Goal: Navigation & Orientation: Locate item on page

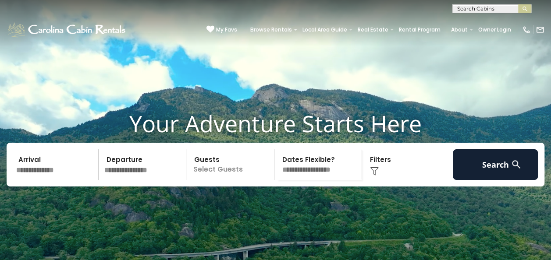
click at [506, 9] on input "text" at bounding box center [490, 10] width 77 height 9
type input "******"
click at [497, 22] on li "Freedo m Lodge" at bounding box center [491, 21] width 78 height 8
click at [524, 7] on img "submit" at bounding box center [524, 9] width 7 height 7
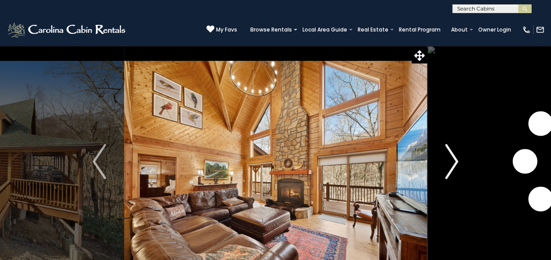
click at [455, 164] on img "Next" at bounding box center [451, 161] width 13 height 35
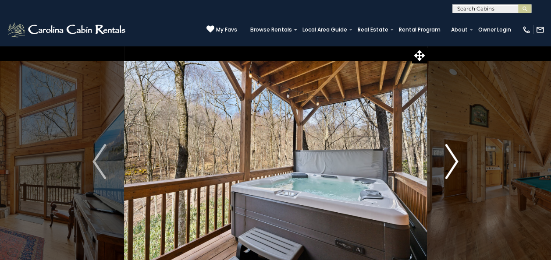
click at [454, 164] on img "Next" at bounding box center [451, 161] width 13 height 35
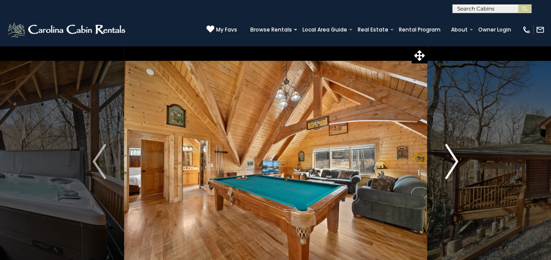
click at [454, 164] on img "Next" at bounding box center [451, 161] width 13 height 35
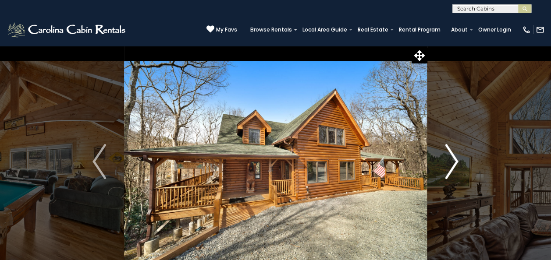
click at [454, 164] on img "Next" at bounding box center [451, 161] width 13 height 35
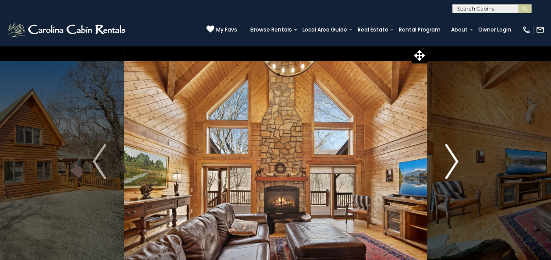
click at [454, 164] on img "Next" at bounding box center [451, 161] width 13 height 35
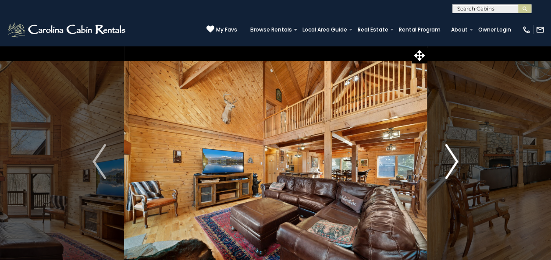
click at [454, 164] on img "Next" at bounding box center [451, 161] width 13 height 35
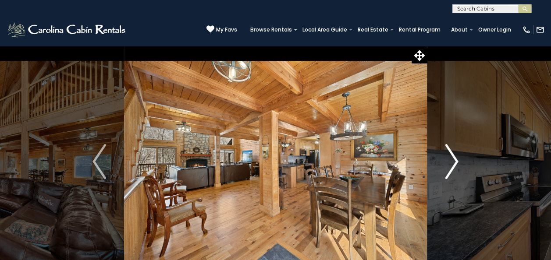
click at [454, 164] on img "Next" at bounding box center [451, 161] width 13 height 35
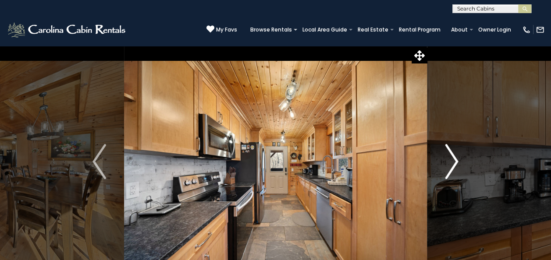
click at [454, 164] on img "Next" at bounding box center [451, 161] width 13 height 35
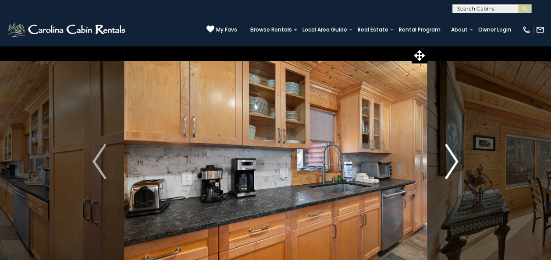
click at [454, 164] on img "Next" at bounding box center [451, 161] width 13 height 35
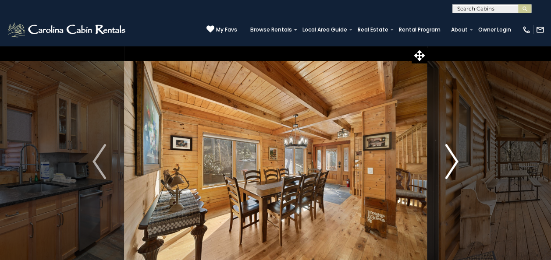
click at [454, 164] on img "Next" at bounding box center [451, 161] width 13 height 35
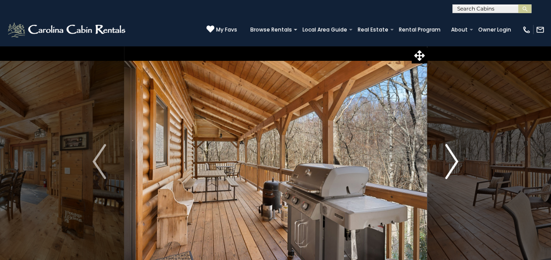
click at [454, 164] on img "Next" at bounding box center [451, 161] width 13 height 35
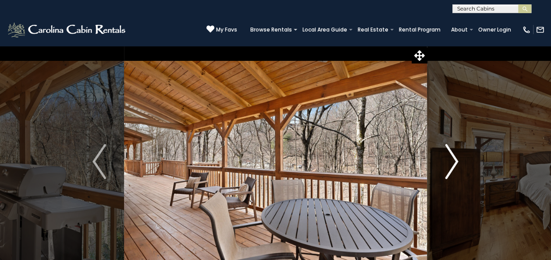
click at [454, 164] on img "Next" at bounding box center [451, 161] width 13 height 35
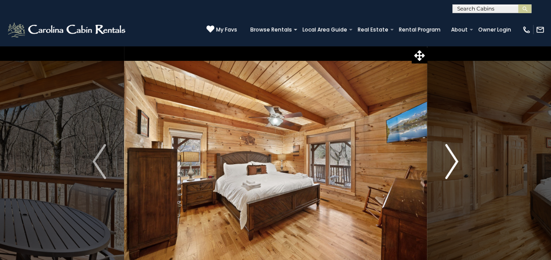
click at [454, 164] on img "Next" at bounding box center [451, 161] width 13 height 35
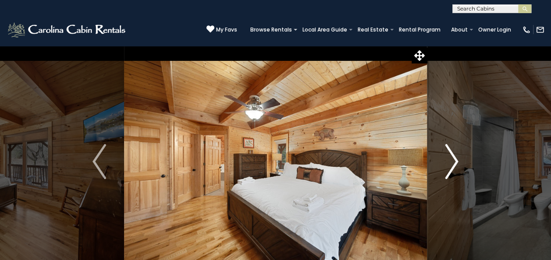
click at [454, 164] on img "Next" at bounding box center [451, 161] width 13 height 35
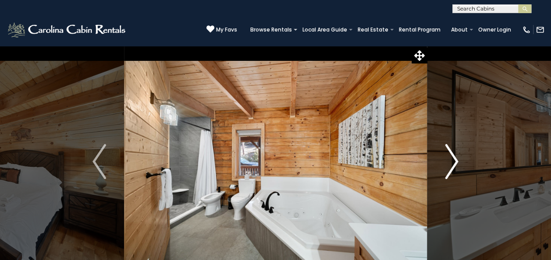
click at [454, 164] on img "Next" at bounding box center [451, 161] width 13 height 35
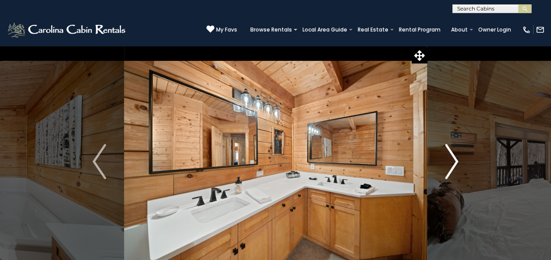
click at [454, 164] on img "Next" at bounding box center [451, 161] width 13 height 35
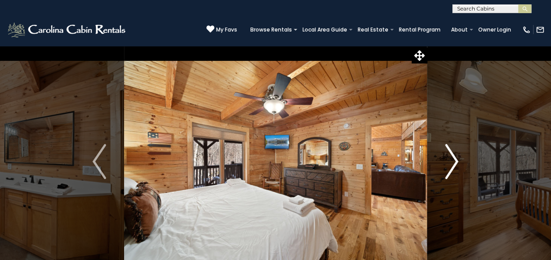
click at [454, 164] on img "Next" at bounding box center [451, 161] width 13 height 35
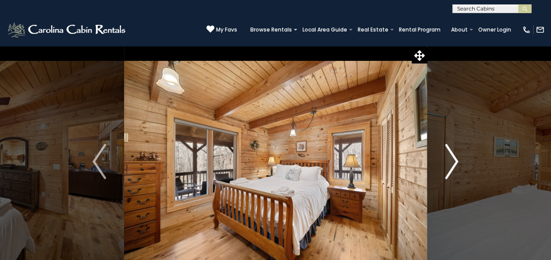
click at [454, 164] on img "Next" at bounding box center [451, 161] width 13 height 35
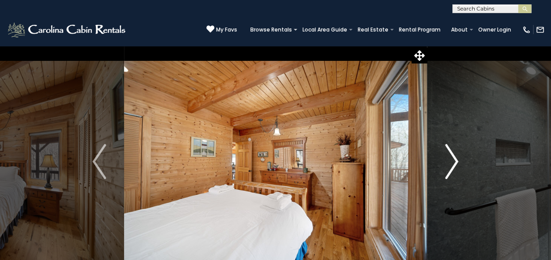
click at [454, 164] on img "Next" at bounding box center [451, 161] width 13 height 35
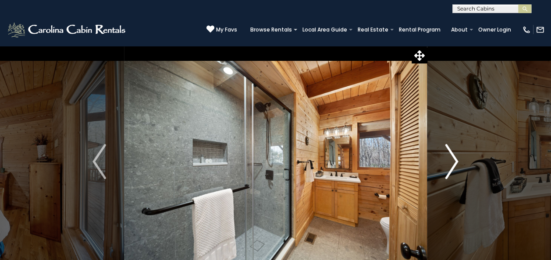
click at [454, 164] on img "Next" at bounding box center [451, 161] width 13 height 35
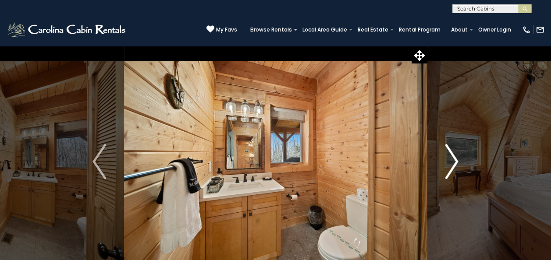
click at [454, 164] on img "Next" at bounding box center [451, 161] width 13 height 35
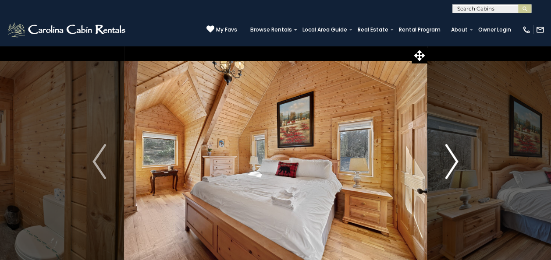
click at [454, 164] on img "Next" at bounding box center [451, 161] width 13 height 35
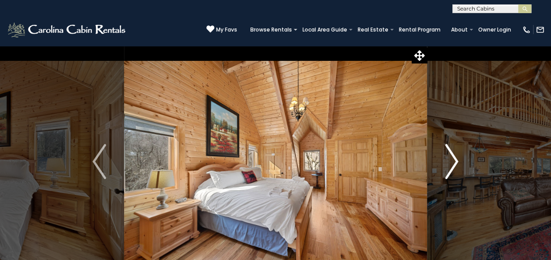
click at [450, 165] on img "Next" at bounding box center [451, 161] width 13 height 35
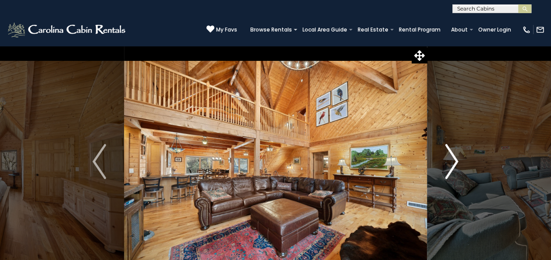
click at [450, 164] on img "Next" at bounding box center [451, 161] width 13 height 35
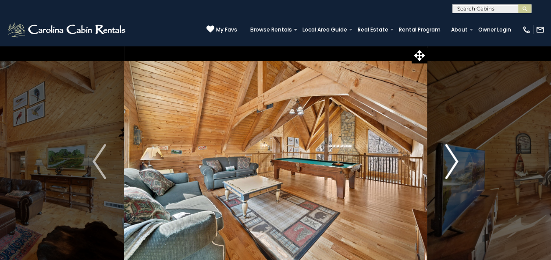
click at [450, 164] on img "Next" at bounding box center [451, 161] width 13 height 35
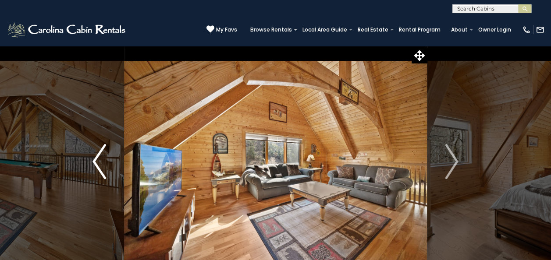
click at [95, 163] on img "Previous" at bounding box center [98, 161] width 13 height 35
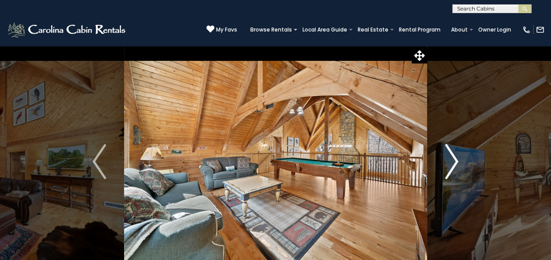
click at [449, 162] on img "Next" at bounding box center [451, 161] width 13 height 35
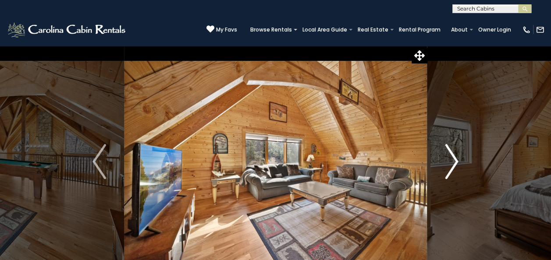
click at [452, 161] on img "Next" at bounding box center [451, 161] width 13 height 35
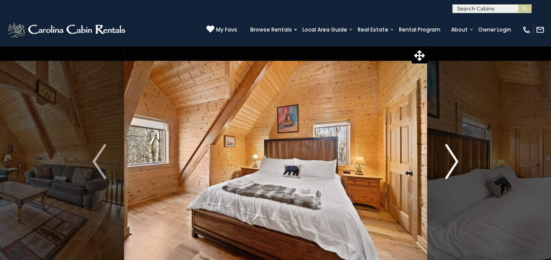
click at [452, 161] on img "Next" at bounding box center [451, 161] width 13 height 35
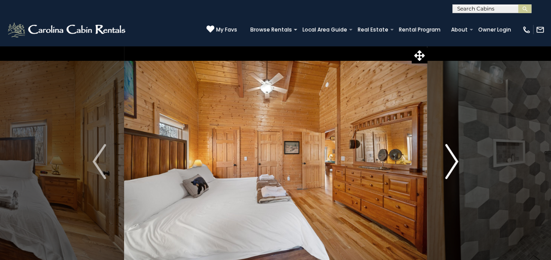
click at [452, 161] on img "Next" at bounding box center [451, 161] width 13 height 35
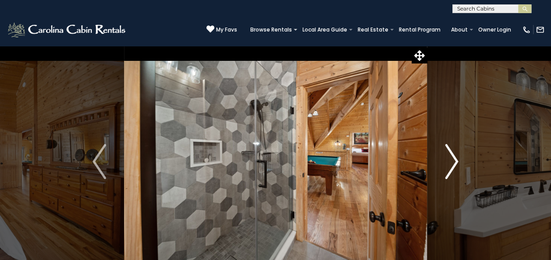
click at [452, 161] on img "Next" at bounding box center [451, 161] width 13 height 35
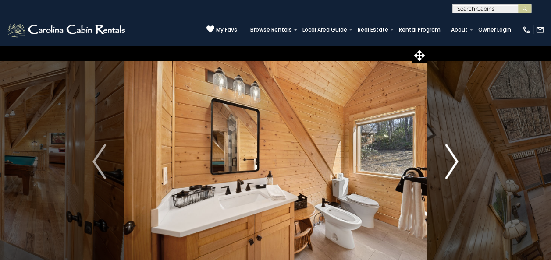
click at [452, 161] on img "Next" at bounding box center [451, 161] width 13 height 35
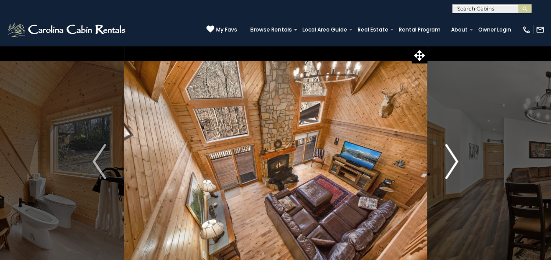
click at [452, 161] on img "Next" at bounding box center [451, 161] width 13 height 35
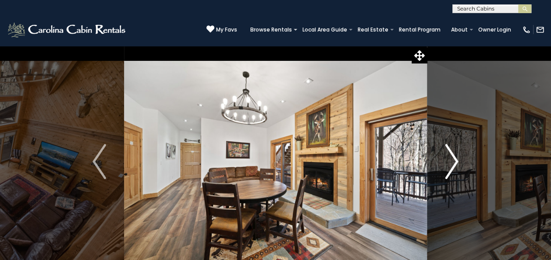
click at [452, 161] on img "Next" at bounding box center [451, 161] width 13 height 35
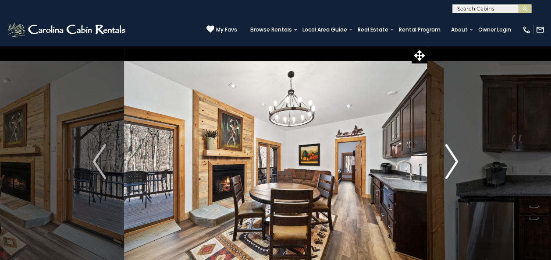
click at [452, 161] on img "Next" at bounding box center [451, 161] width 13 height 35
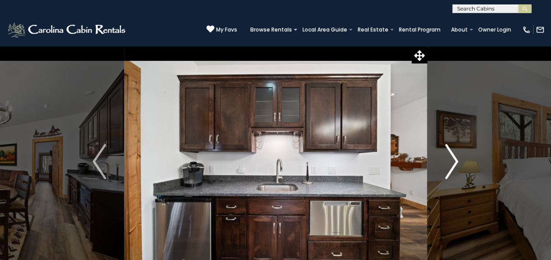
click at [452, 161] on img "Next" at bounding box center [451, 161] width 13 height 35
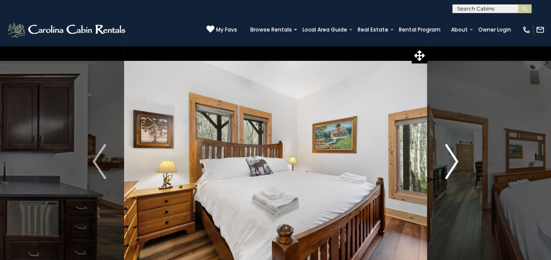
click at [452, 161] on img "Next" at bounding box center [451, 161] width 13 height 35
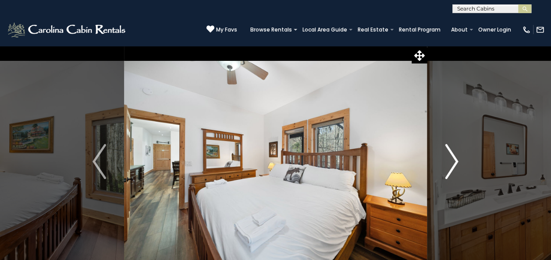
click at [452, 161] on img "Next" at bounding box center [451, 161] width 13 height 35
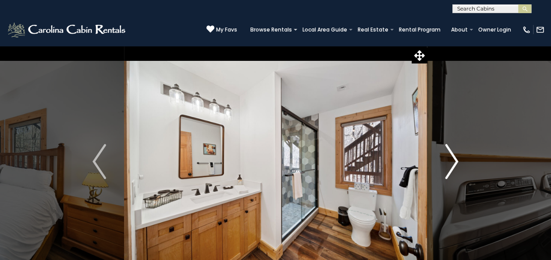
click at [452, 161] on img "Next" at bounding box center [451, 161] width 13 height 35
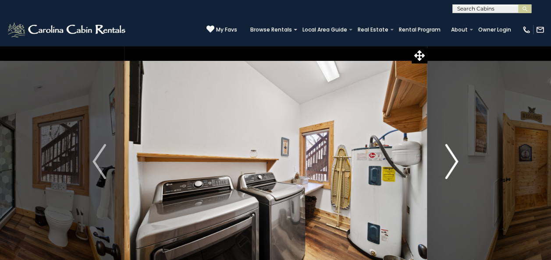
click at [452, 161] on img "Next" at bounding box center [451, 161] width 13 height 35
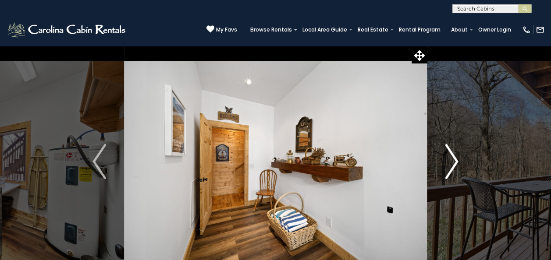
click at [452, 161] on img "Next" at bounding box center [451, 161] width 13 height 35
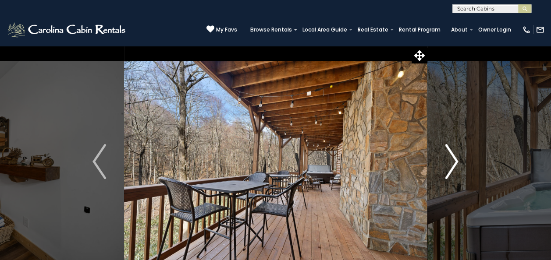
click at [452, 161] on img "Next" at bounding box center [451, 161] width 13 height 35
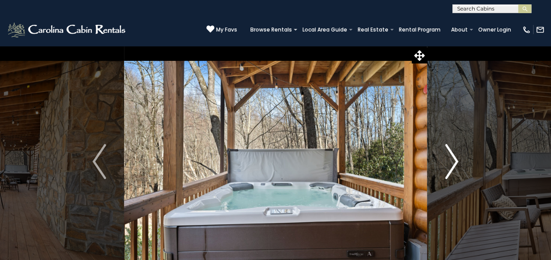
click at [452, 161] on img "Next" at bounding box center [451, 161] width 13 height 35
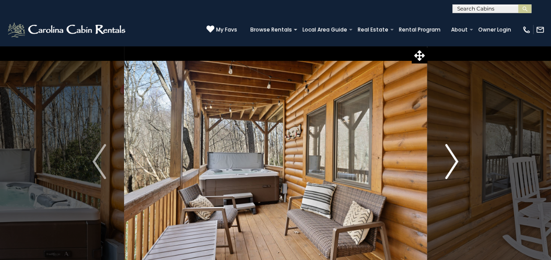
click at [452, 161] on img "Next" at bounding box center [451, 161] width 13 height 35
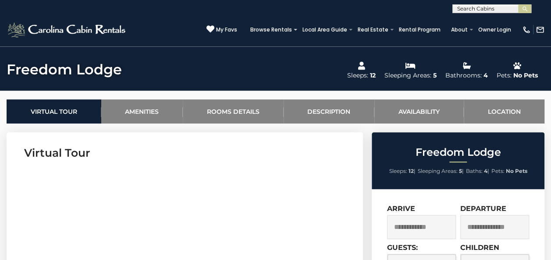
scroll to position [307, 0]
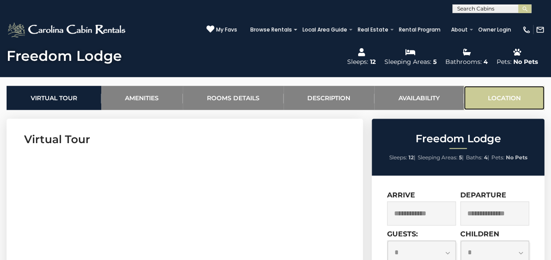
click at [504, 97] on link "Location" at bounding box center [503, 98] width 81 height 24
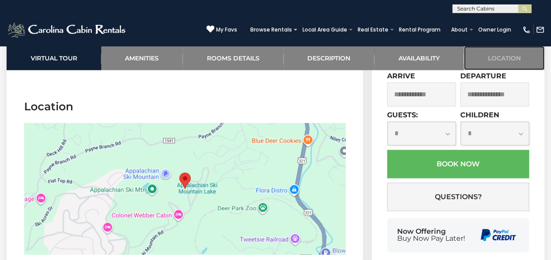
scroll to position [2115, 0]
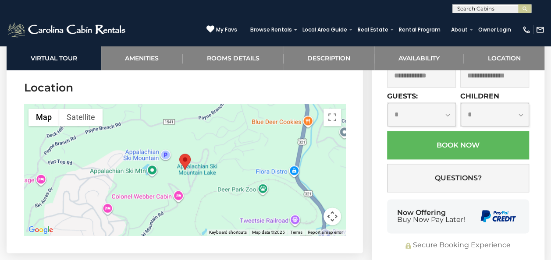
click at [237, 164] on div at bounding box center [184, 169] width 321 height 131
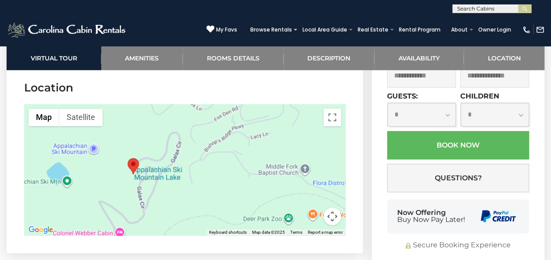
click at [334, 216] on button "Map camera controls" at bounding box center [332, 217] width 18 height 18
click at [334, 217] on button "Map camera controls" at bounding box center [332, 217] width 18 height 18
click at [331, 217] on button "Map camera controls" at bounding box center [332, 217] width 18 height 18
click at [289, 217] on button "Move down" at bounding box center [288, 217] width 18 height 18
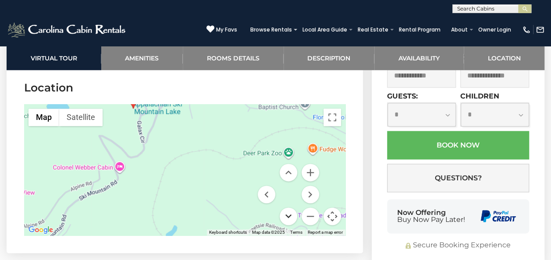
click at [289, 217] on button "Move down" at bounding box center [288, 217] width 18 height 18
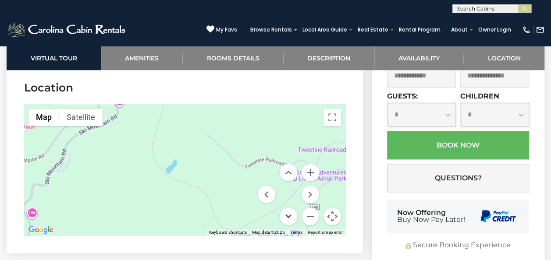
click at [289, 217] on button "Move down" at bounding box center [288, 217] width 18 height 18
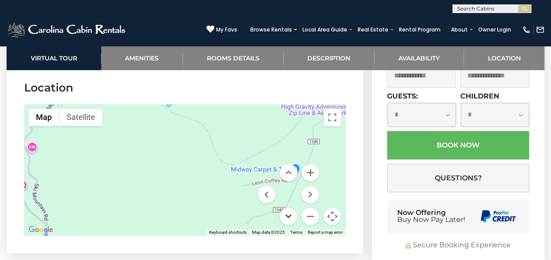
click at [289, 217] on button "Move down" at bounding box center [288, 217] width 18 height 18
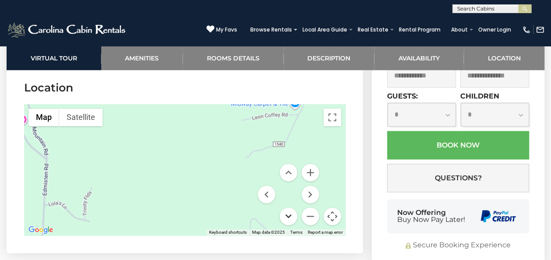
click at [289, 217] on button "Move down" at bounding box center [288, 217] width 18 height 18
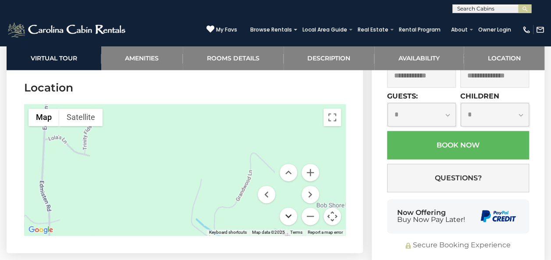
click at [289, 217] on button "Move down" at bounding box center [288, 217] width 18 height 18
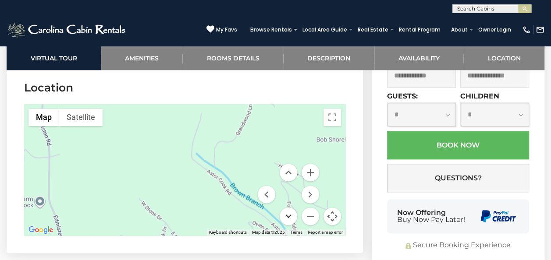
click at [289, 217] on button "Move down" at bounding box center [288, 217] width 18 height 18
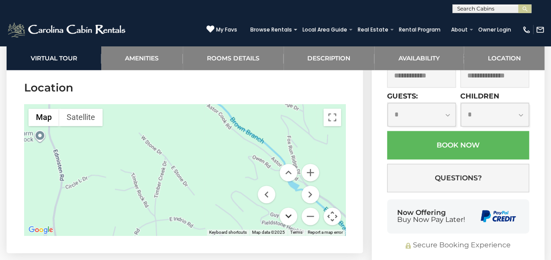
click at [289, 217] on button "Move down" at bounding box center [288, 217] width 18 height 18
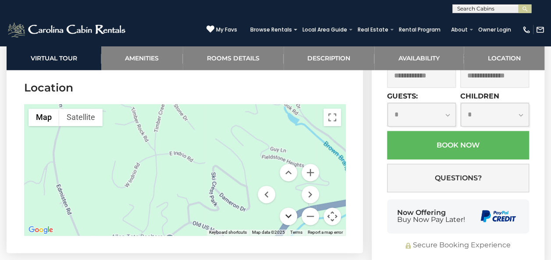
click at [289, 217] on button "Move down" at bounding box center [288, 217] width 18 height 18
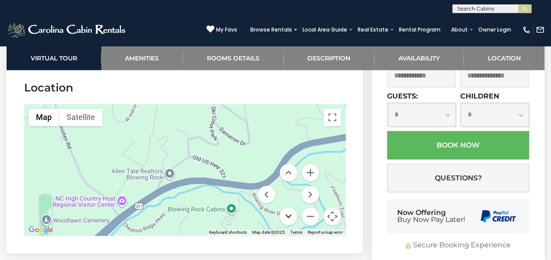
click at [289, 214] on button "Move down" at bounding box center [288, 217] width 18 height 18
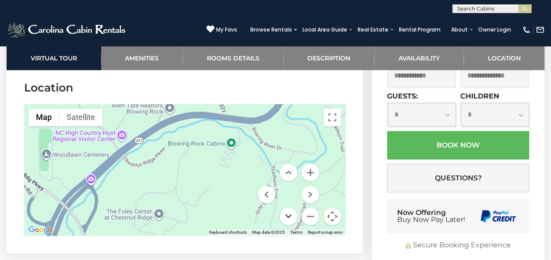
click at [286, 214] on button "Move down" at bounding box center [288, 217] width 18 height 18
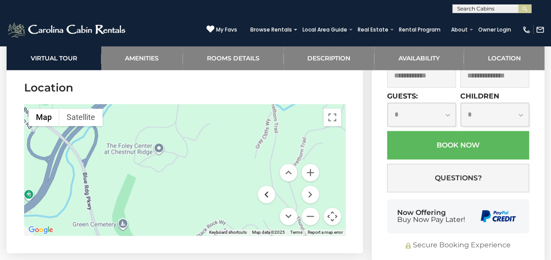
click at [269, 194] on button "Move left" at bounding box center [267, 195] width 18 height 18
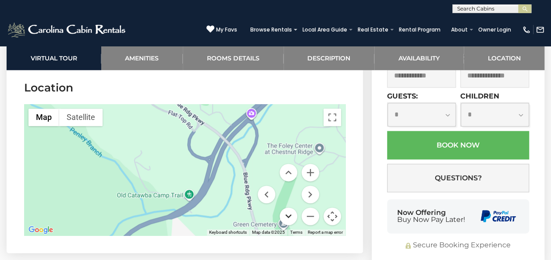
click at [290, 215] on button "Move down" at bounding box center [288, 217] width 18 height 18
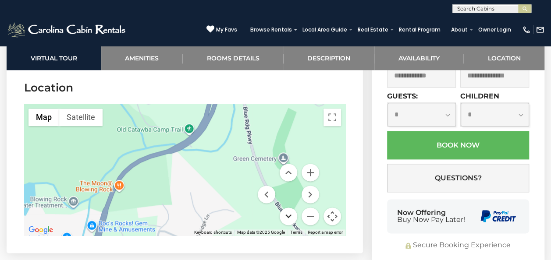
click at [290, 215] on button "Move down" at bounding box center [288, 217] width 18 height 18
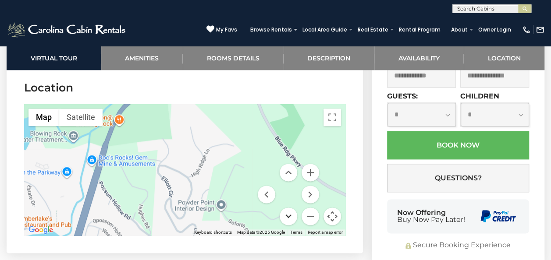
click at [290, 215] on button "Move down" at bounding box center [288, 217] width 18 height 18
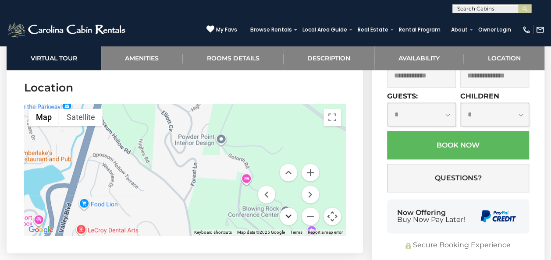
click at [290, 215] on button "Move down" at bounding box center [288, 217] width 18 height 18
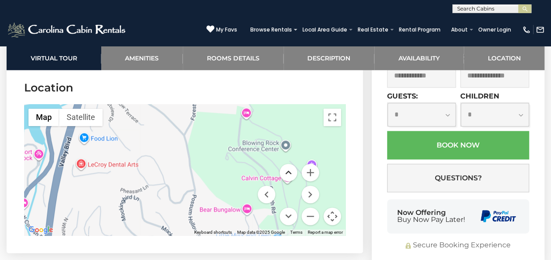
click at [289, 168] on button "Move up" at bounding box center [288, 173] width 18 height 18
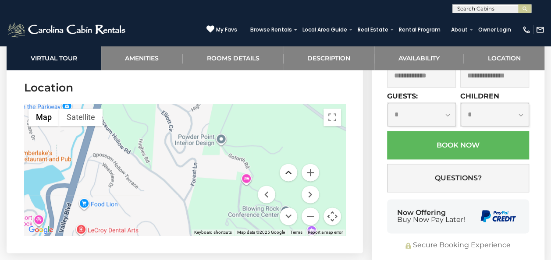
click at [289, 168] on button "Move up" at bounding box center [288, 173] width 18 height 18
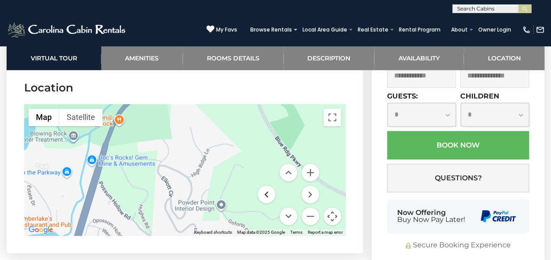
click at [268, 190] on button "Move left" at bounding box center [267, 195] width 18 height 18
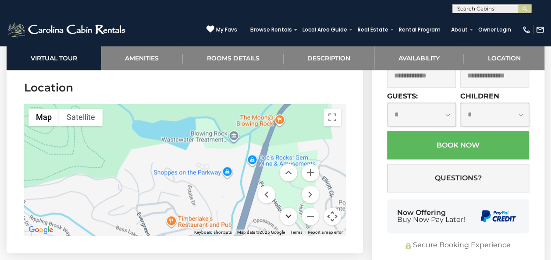
click at [289, 214] on button "Move down" at bounding box center [288, 217] width 18 height 18
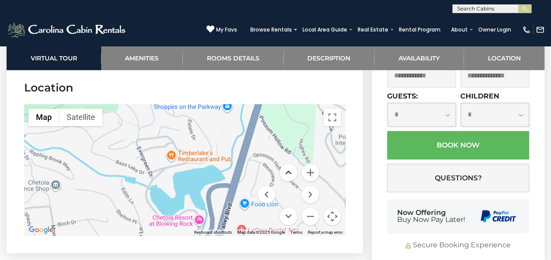
click at [290, 173] on button "Move up" at bounding box center [288, 173] width 18 height 18
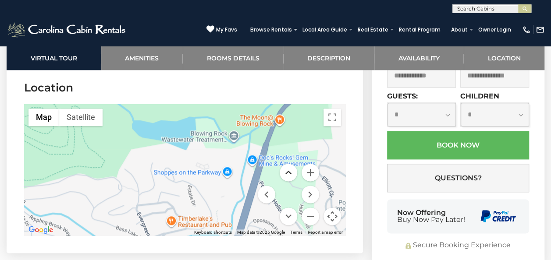
click at [290, 173] on button "Move up" at bounding box center [288, 173] width 18 height 18
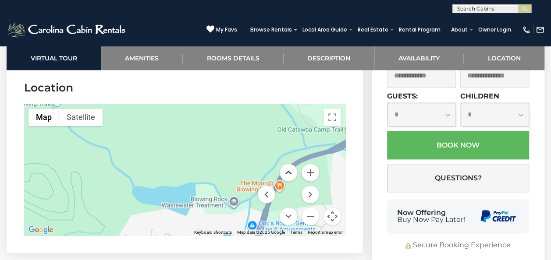
click at [290, 173] on button "Move up" at bounding box center [288, 173] width 18 height 18
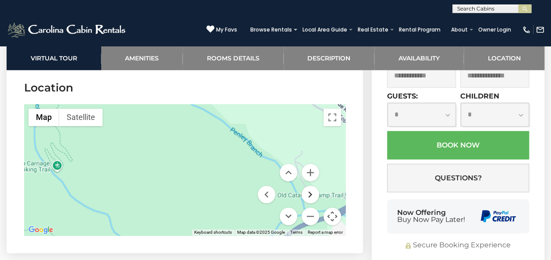
click at [313, 195] on button "Move right" at bounding box center [310, 195] width 18 height 18
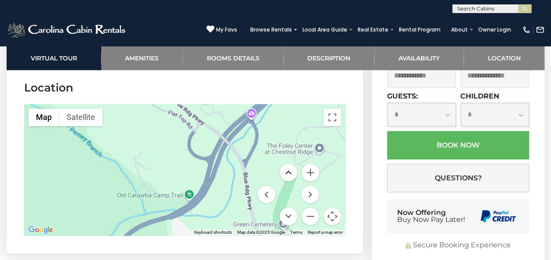
click at [292, 172] on button "Move up" at bounding box center [288, 173] width 18 height 18
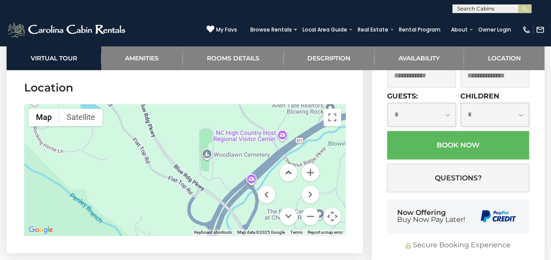
click at [291, 172] on button "Move up" at bounding box center [288, 173] width 18 height 18
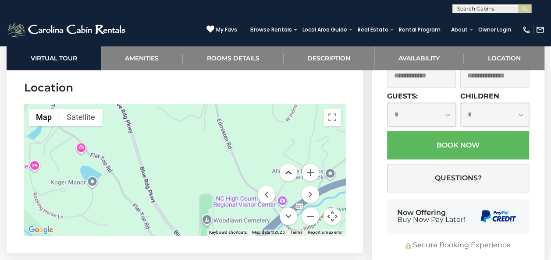
click at [291, 172] on button "Move up" at bounding box center [288, 173] width 18 height 18
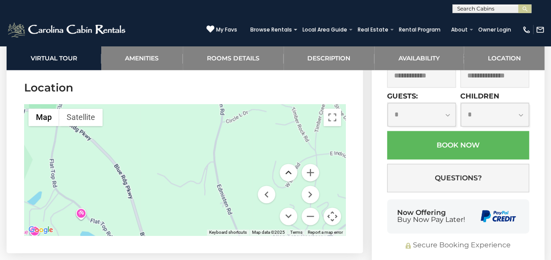
click at [291, 172] on button "Move up" at bounding box center [288, 173] width 18 height 18
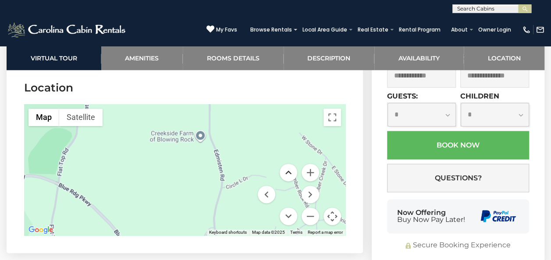
click at [291, 172] on button "Move up" at bounding box center [288, 173] width 18 height 18
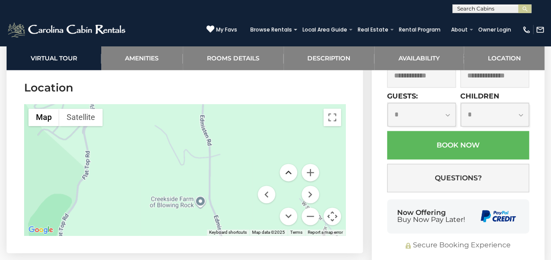
click at [289, 171] on button "Move up" at bounding box center [288, 173] width 18 height 18
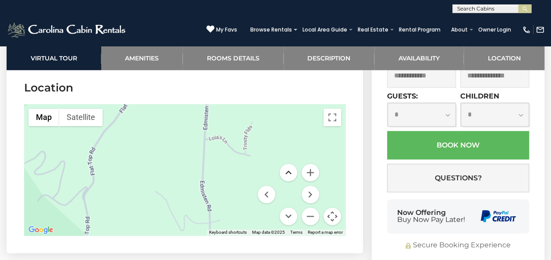
click at [289, 171] on button "Move up" at bounding box center [288, 173] width 18 height 18
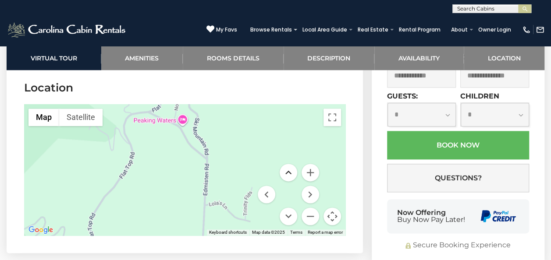
click at [289, 171] on button "Move up" at bounding box center [288, 173] width 18 height 18
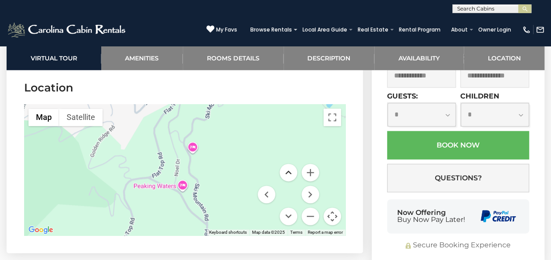
click at [289, 171] on button "Move up" at bounding box center [288, 173] width 18 height 18
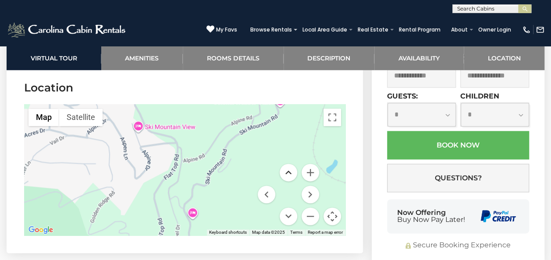
click at [289, 171] on button "Move up" at bounding box center [288, 173] width 18 height 18
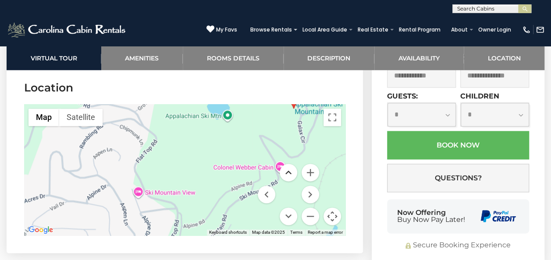
click at [289, 171] on button "Move up" at bounding box center [288, 173] width 18 height 18
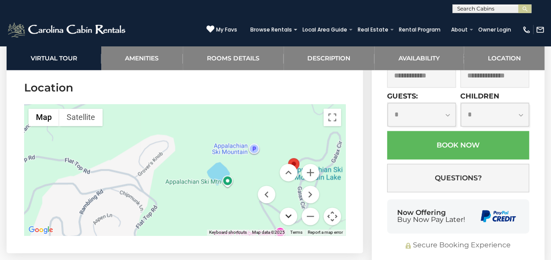
click at [290, 210] on button "Move down" at bounding box center [288, 217] width 18 height 18
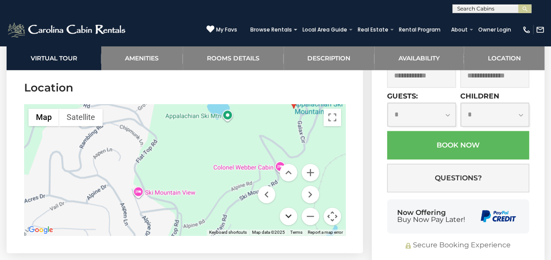
click at [290, 210] on button "Move down" at bounding box center [288, 217] width 18 height 18
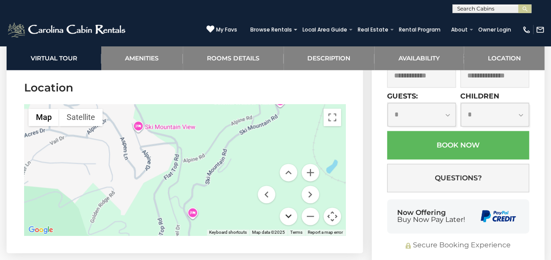
click at [290, 210] on button "Move down" at bounding box center [288, 217] width 18 height 18
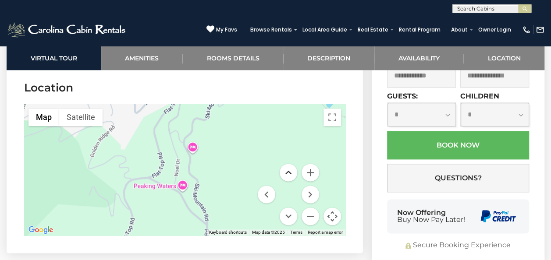
click at [290, 174] on button "Move up" at bounding box center [288, 173] width 18 height 18
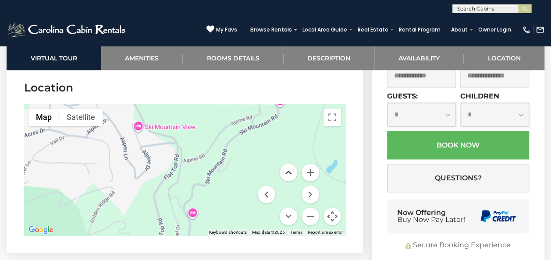
click at [290, 174] on button "Move up" at bounding box center [288, 173] width 18 height 18
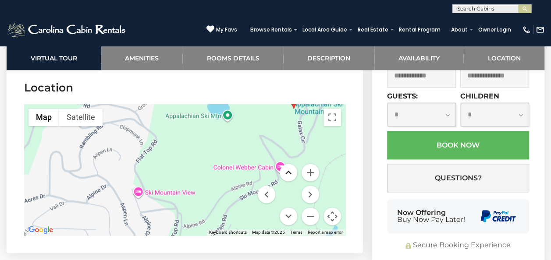
click at [290, 174] on button "Move up" at bounding box center [288, 173] width 18 height 18
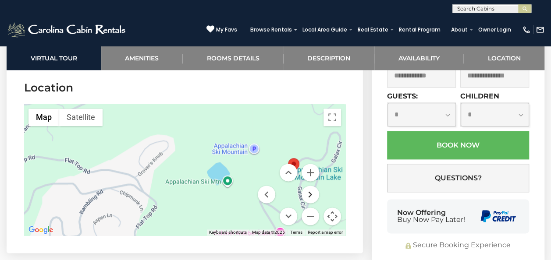
click at [312, 191] on button "Move right" at bounding box center [310, 195] width 18 height 18
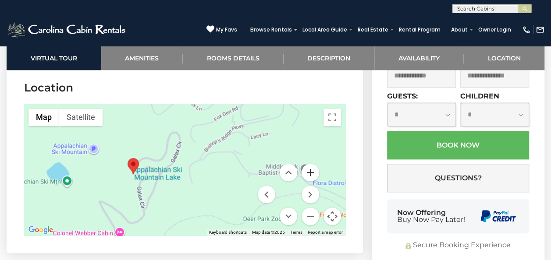
click at [310, 172] on button "Zoom in" at bounding box center [310, 173] width 18 height 18
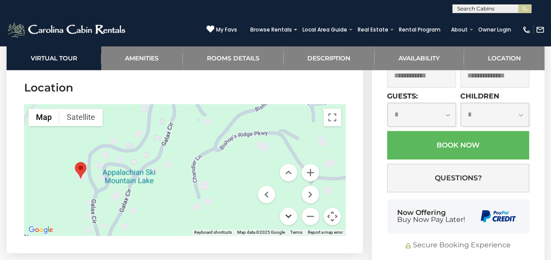
click at [290, 215] on button "Move down" at bounding box center [288, 217] width 18 height 18
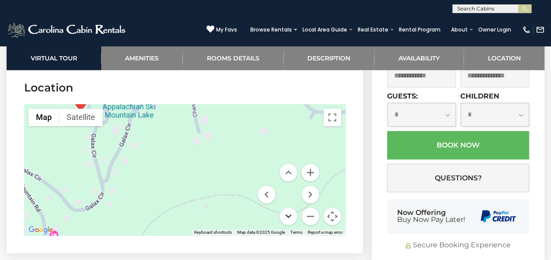
click at [289, 215] on button "Move down" at bounding box center [288, 217] width 18 height 18
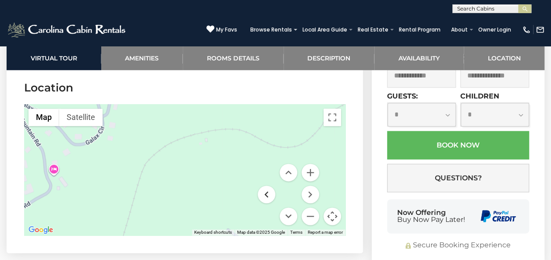
click at [265, 191] on button "Move left" at bounding box center [267, 195] width 18 height 18
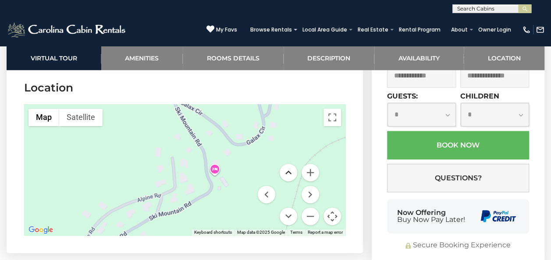
click at [291, 172] on button "Move up" at bounding box center [288, 173] width 18 height 18
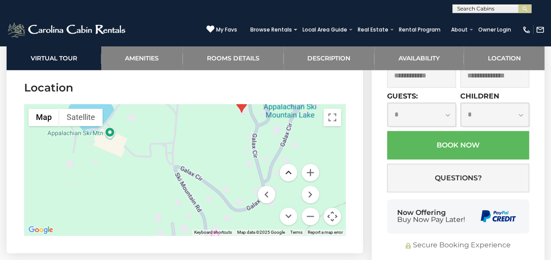
click at [289, 173] on button "Move up" at bounding box center [288, 173] width 18 height 18
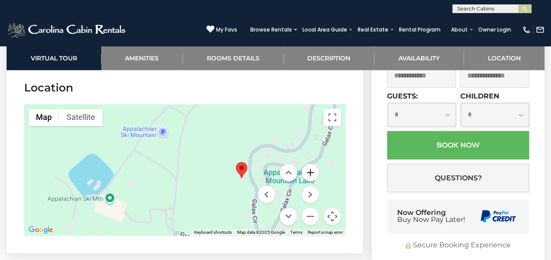
click at [312, 170] on button "Zoom in" at bounding box center [310, 173] width 18 height 18
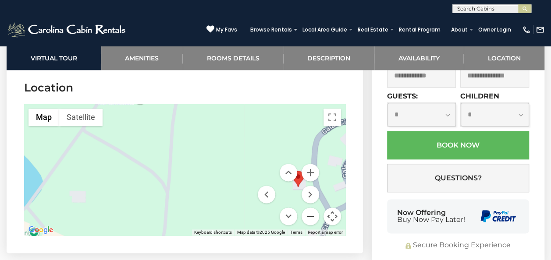
click at [313, 214] on button "Zoom out" at bounding box center [310, 217] width 18 height 18
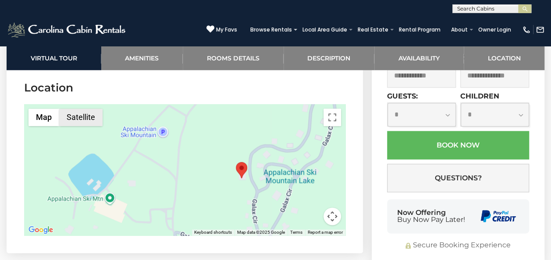
click at [74, 114] on button "Satellite" at bounding box center [80, 118] width 43 height 18
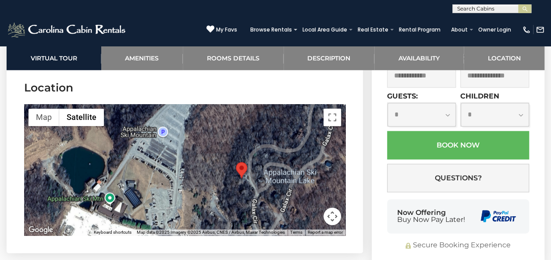
click at [333, 217] on button "Map camera controls" at bounding box center [332, 217] width 18 height 18
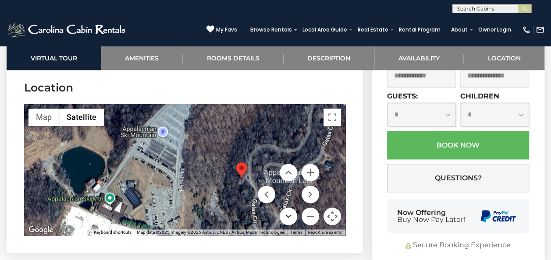
click at [291, 213] on button "Move down" at bounding box center [288, 217] width 18 height 18
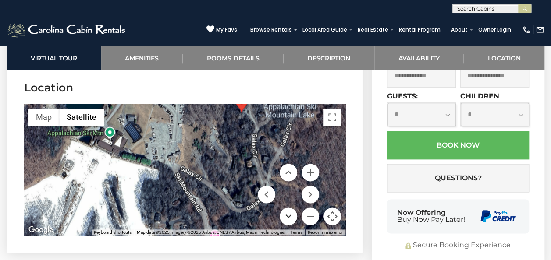
click at [291, 213] on button "Move down" at bounding box center [288, 217] width 18 height 18
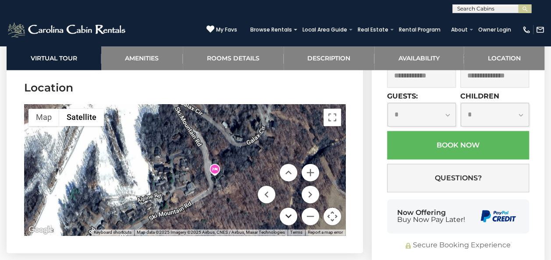
click at [291, 213] on button "Move down" at bounding box center [288, 217] width 18 height 18
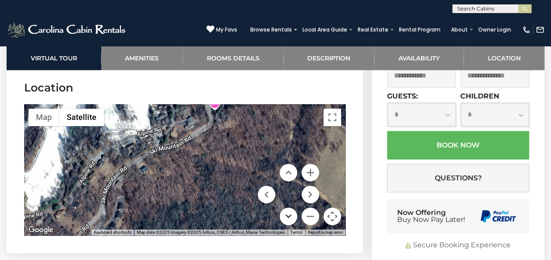
click at [291, 213] on button "Move down" at bounding box center [288, 217] width 18 height 18
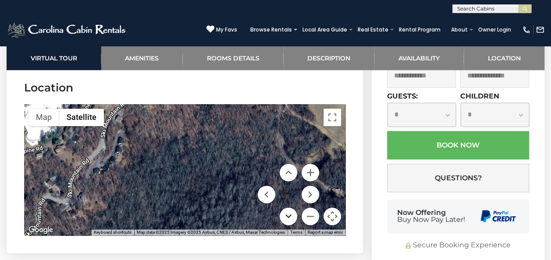
click at [291, 213] on button "Move down" at bounding box center [288, 217] width 18 height 18
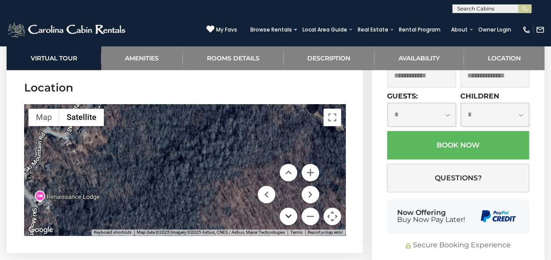
click at [291, 213] on button "Move down" at bounding box center [288, 217] width 18 height 18
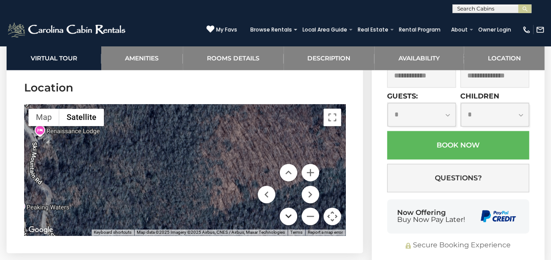
click at [291, 213] on button "Move down" at bounding box center [288, 217] width 18 height 18
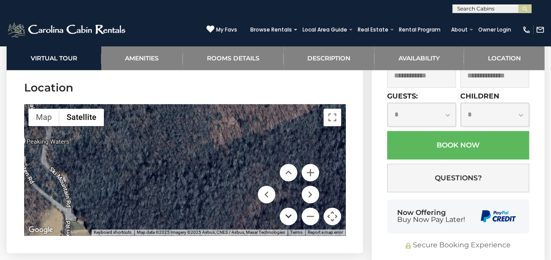
click at [291, 213] on button "Move down" at bounding box center [288, 217] width 18 height 18
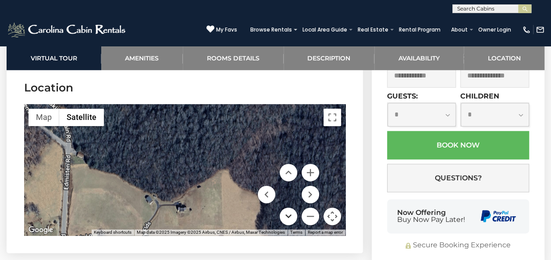
click at [291, 213] on button "Move down" at bounding box center [288, 217] width 18 height 18
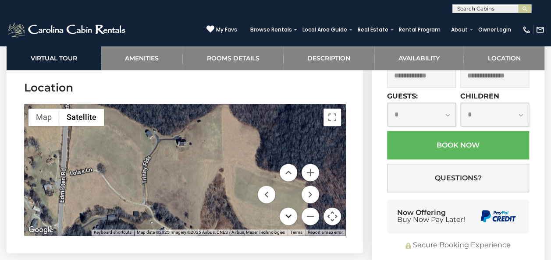
click at [291, 213] on button "Move down" at bounding box center [288, 217] width 18 height 18
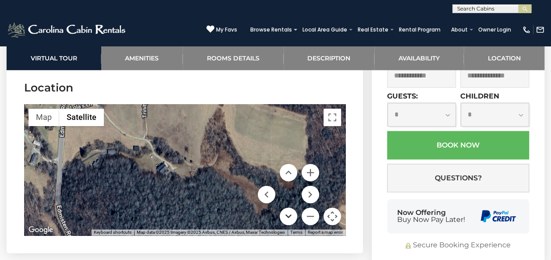
click at [291, 213] on button "Move down" at bounding box center [288, 217] width 18 height 18
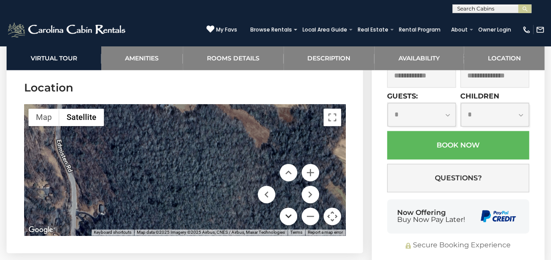
click at [291, 213] on button "Move down" at bounding box center [288, 217] width 18 height 18
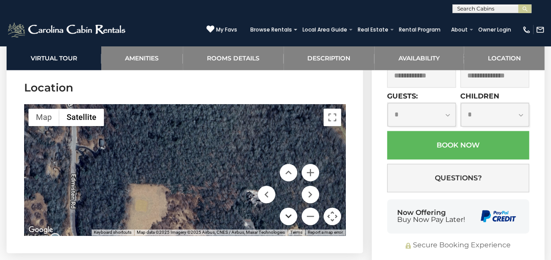
click at [291, 213] on button "Move down" at bounding box center [288, 217] width 18 height 18
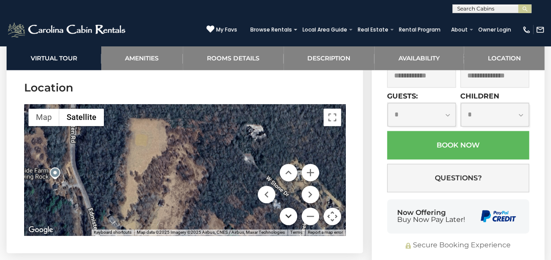
click at [291, 213] on button "Move down" at bounding box center [288, 217] width 18 height 18
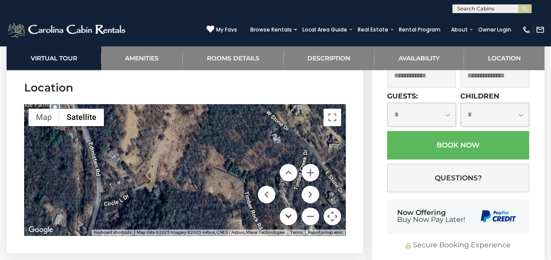
click at [291, 213] on button "Move down" at bounding box center [288, 217] width 18 height 18
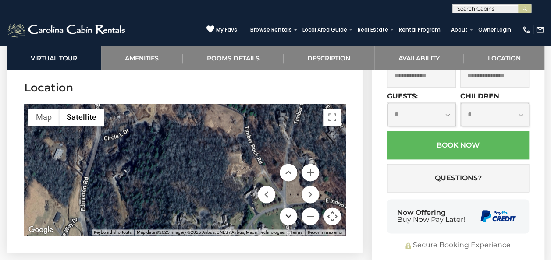
click at [291, 213] on button "Move down" at bounding box center [288, 217] width 18 height 18
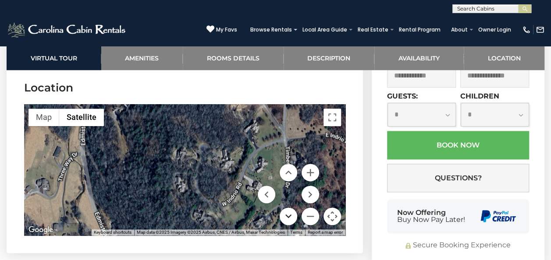
click at [291, 213] on button "Move down" at bounding box center [288, 217] width 18 height 18
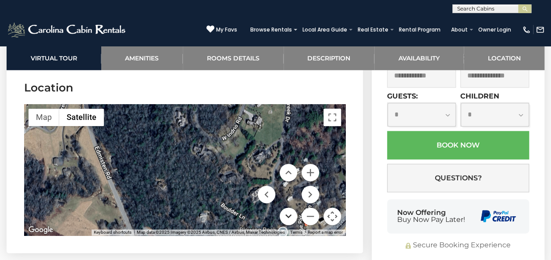
click at [291, 213] on button "Move down" at bounding box center [288, 217] width 18 height 18
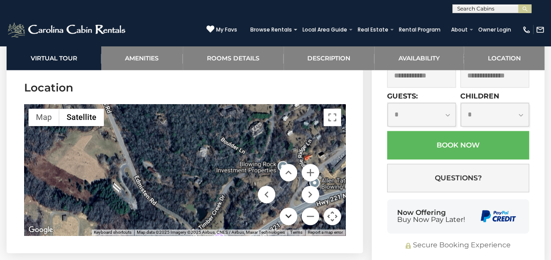
click at [291, 213] on button "Move down" at bounding box center [288, 217] width 18 height 18
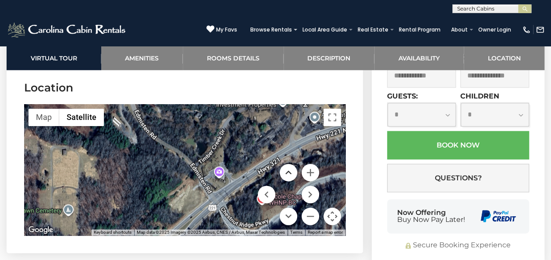
click at [290, 170] on button "Move up" at bounding box center [288, 173] width 18 height 18
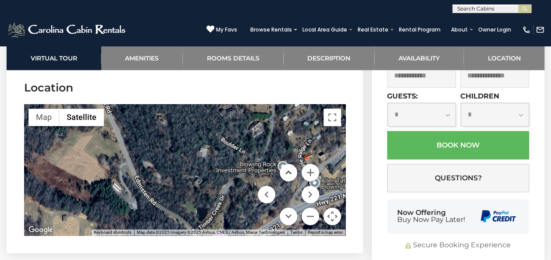
click at [290, 170] on button "Move up" at bounding box center [288, 173] width 18 height 18
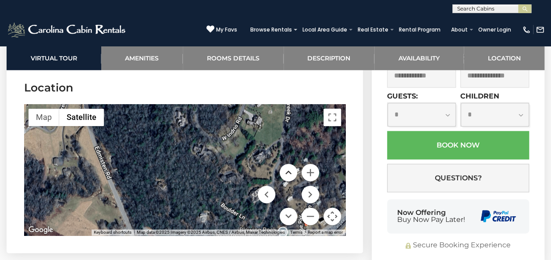
click at [290, 170] on button "Move up" at bounding box center [288, 173] width 18 height 18
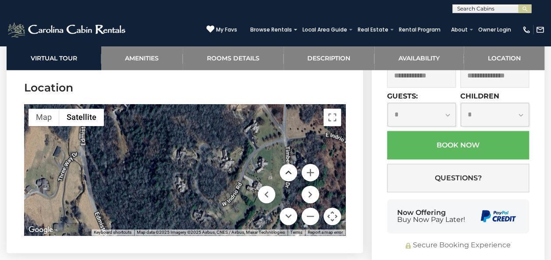
click at [290, 170] on button "Move up" at bounding box center [288, 173] width 18 height 18
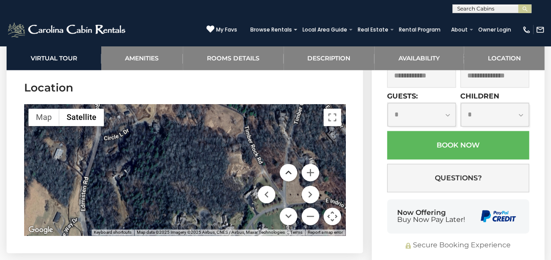
click at [290, 170] on button "Move up" at bounding box center [288, 173] width 18 height 18
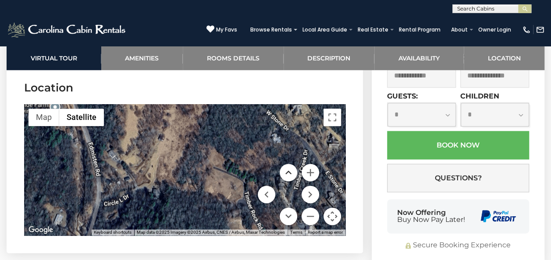
click at [290, 170] on button "Move up" at bounding box center [288, 173] width 18 height 18
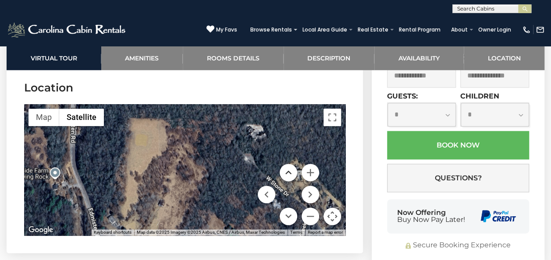
click at [290, 170] on button "Move up" at bounding box center [288, 173] width 18 height 18
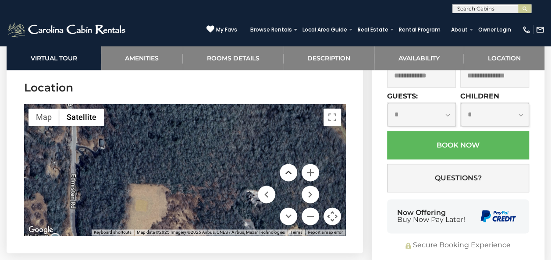
click at [290, 170] on button "Move up" at bounding box center [288, 173] width 18 height 18
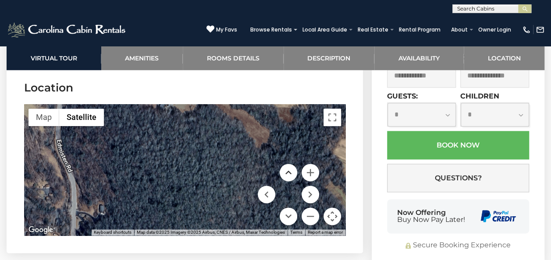
click at [290, 170] on button "Move up" at bounding box center [288, 173] width 18 height 18
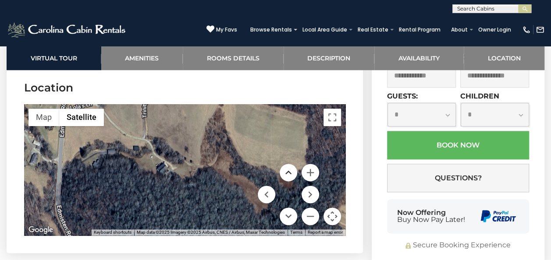
click at [290, 170] on button "Move up" at bounding box center [288, 173] width 18 height 18
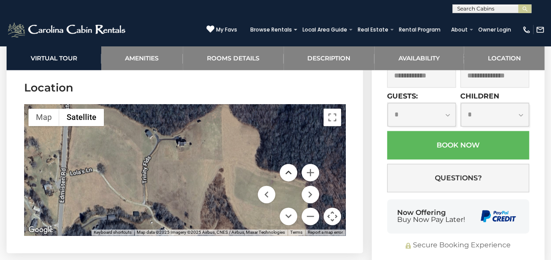
click at [290, 170] on button "Move up" at bounding box center [288, 173] width 18 height 18
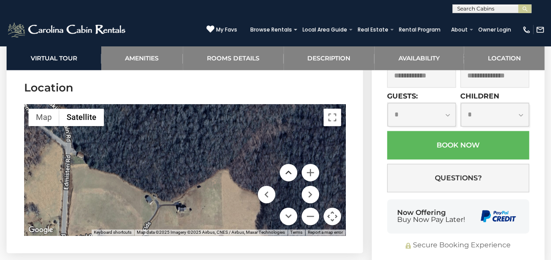
click at [290, 170] on button "Move up" at bounding box center [288, 173] width 18 height 18
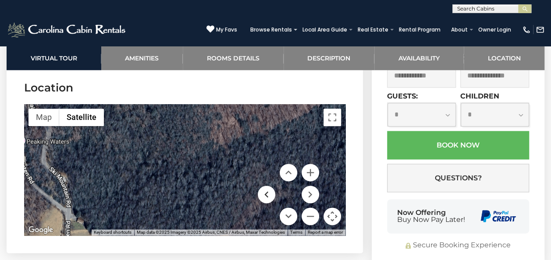
click at [265, 193] on button "Move left" at bounding box center [267, 195] width 18 height 18
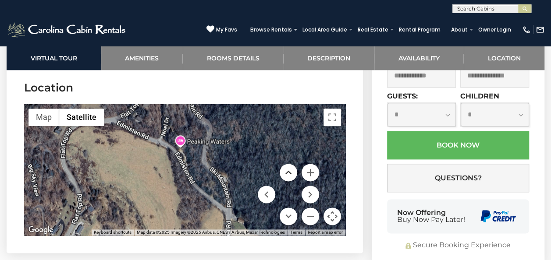
click at [291, 173] on button "Move up" at bounding box center [288, 173] width 18 height 18
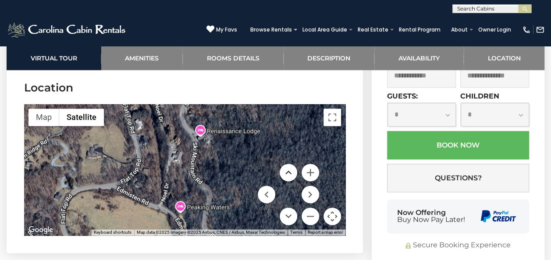
click at [291, 173] on button "Move up" at bounding box center [288, 173] width 18 height 18
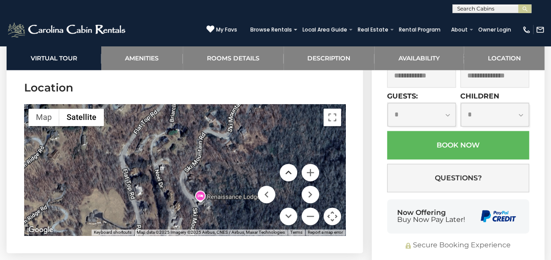
click at [291, 173] on button "Move up" at bounding box center [288, 173] width 18 height 18
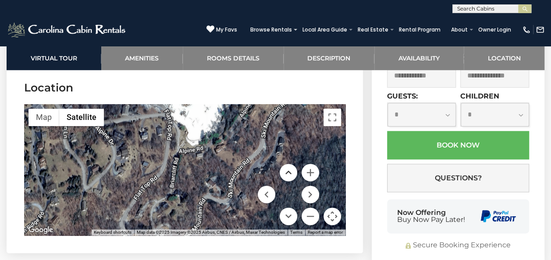
click at [291, 173] on button "Move up" at bounding box center [288, 173] width 18 height 18
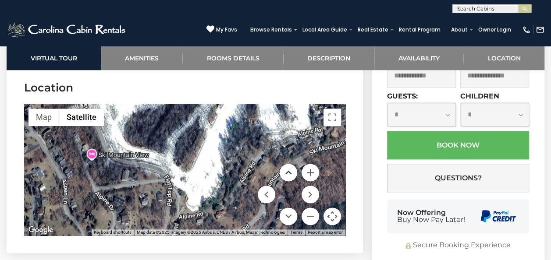
click at [291, 173] on button "Move up" at bounding box center [288, 173] width 18 height 18
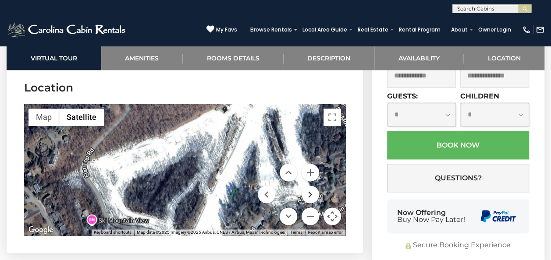
click at [314, 189] on button "Move right" at bounding box center [310, 195] width 18 height 18
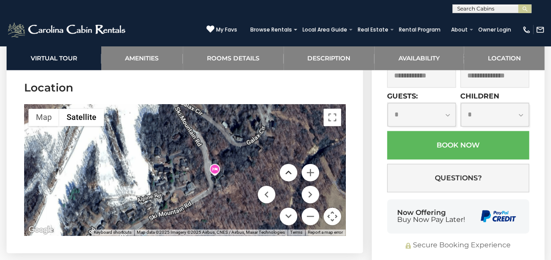
click at [286, 171] on button "Move up" at bounding box center [288, 173] width 18 height 18
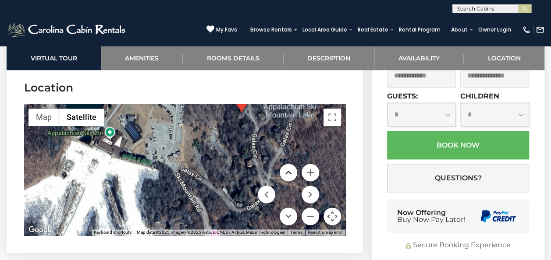
click at [286, 171] on button "Move up" at bounding box center [288, 173] width 18 height 18
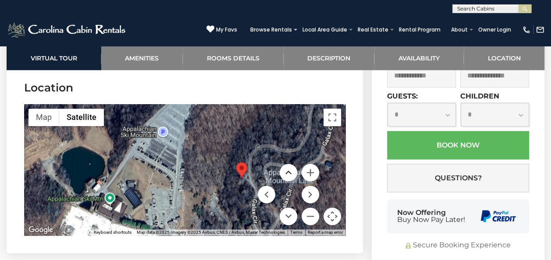
click at [290, 172] on button "Move up" at bounding box center [288, 173] width 18 height 18
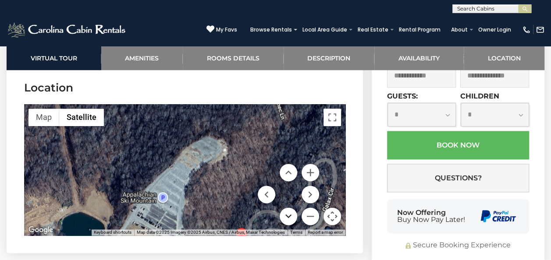
click at [290, 216] on button "Move down" at bounding box center [288, 217] width 18 height 18
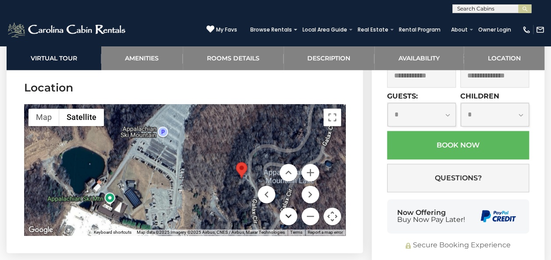
click at [290, 216] on button "Move down" at bounding box center [288, 217] width 18 height 18
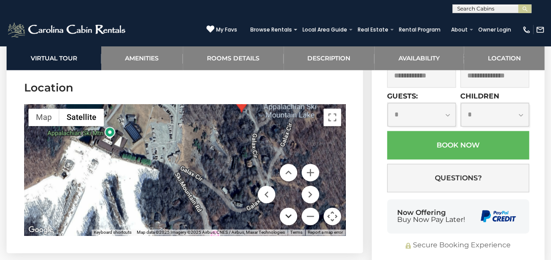
click at [289, 215] on button "Move down" at bounding box center [288, 217] width 18 height 18
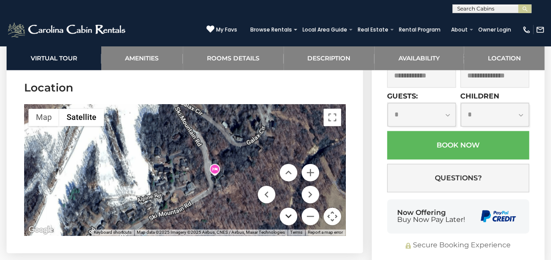
click at [289, 215] on button "Move down" at bounding box center [288, 217] width 18 height 18
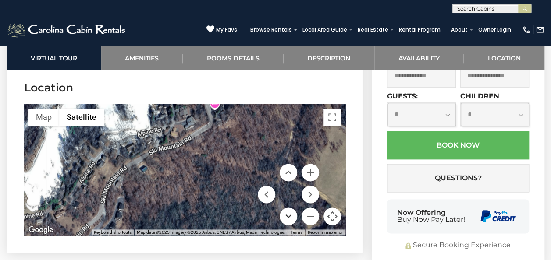
click at [289, 215] on button "Move down" at bounding box center [288, 217] width 18 height 18
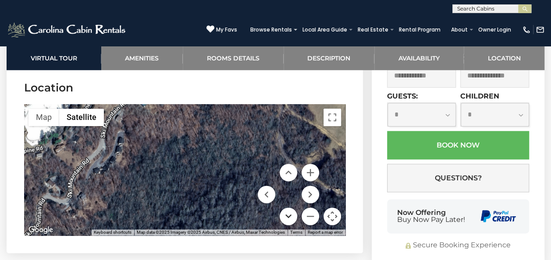
click at [289, 215] on button "Move down" at bounding box center [288, 217] width 18 height 18
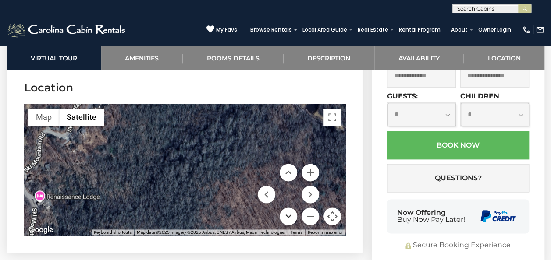
click at [289, 215] on button "Move down" at bounding box center [288, 217] width 18 height 18
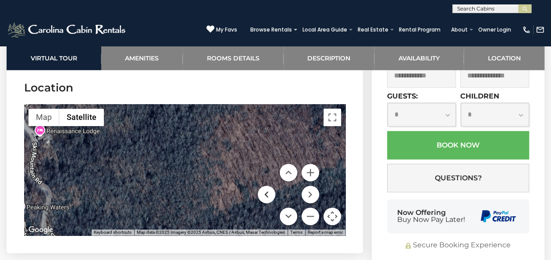
click at [267, 193] on button "Move left" at bounding box center [267, 195] width 18 height 18
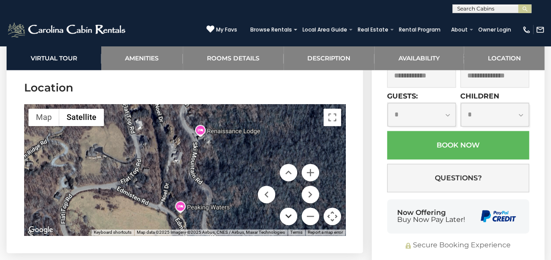
click at [290, 214] on button "Move down" at bounding box center [288, 217] width 18 height 18
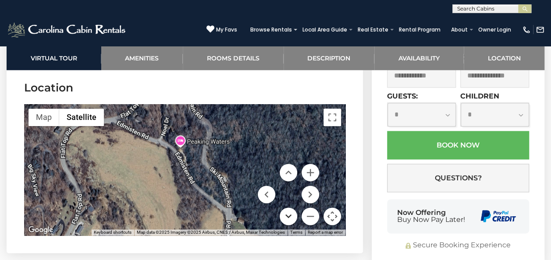
click at [290, 214] on button "Move down" at bounding box center [288, 217] width 18 height 18
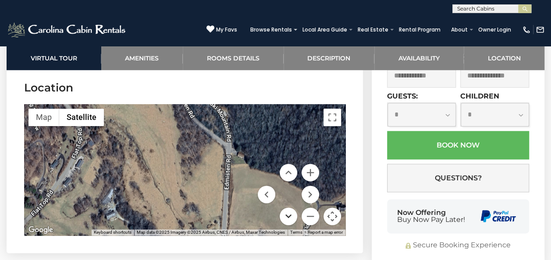
click at [290, 214] on button "Move down" at bounding box center [288, 217] width 18 height 18
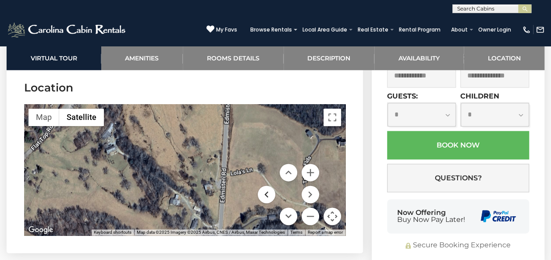
click at [270, 197] on button "Move left" at bounding box center [267, 195] width 18 height 18
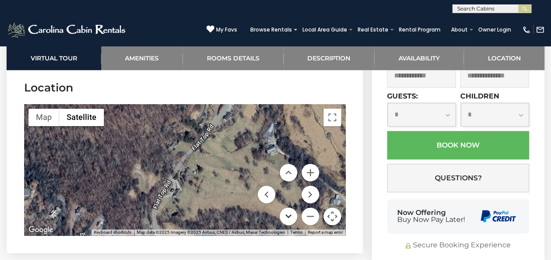
click at [291, 215] on button "Move down" at bounding box center [288, 217] width 18 height 18
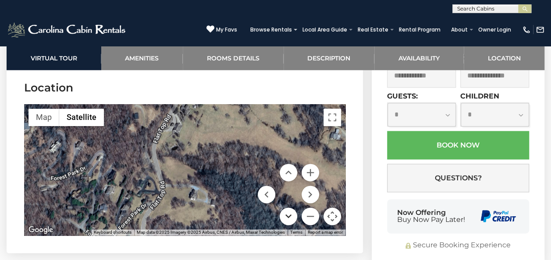
click at [291, 215] on button "Move down" at bounding box center [288, 217] width 18 height 18
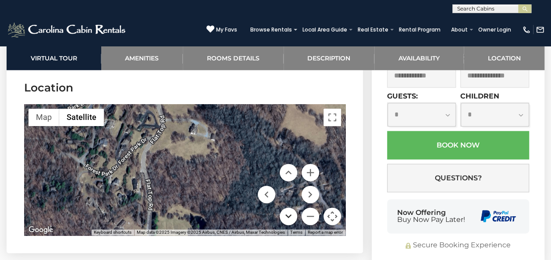
click at [291, 215] on button "Move down" at bounding box center [288, 217] width 18 height 18
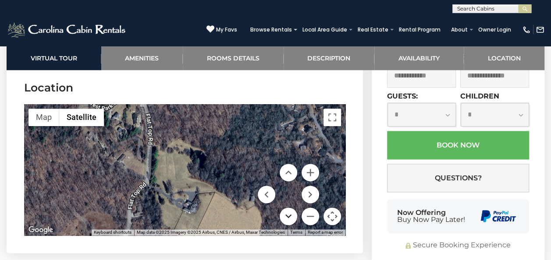
click at [291, 215] on button "Move down" at bounding box center [288, 217] width 18 height 18
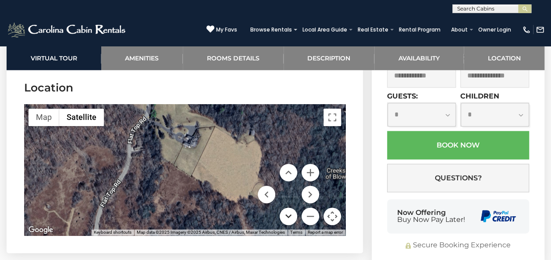
click at [291, 215] on button "Move down" at bounding box center [288, 217] width 18 height 18
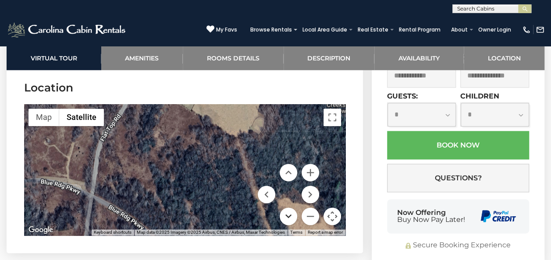
click at [291, 215] on button "Move down" at bounding box center [288, 217] width 18 height 18
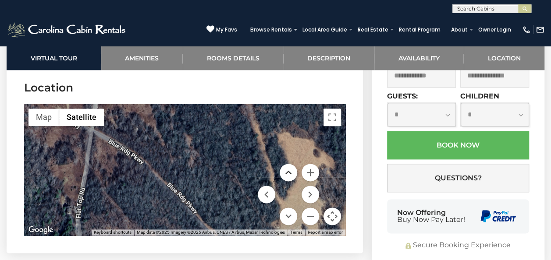
click at [292, 171] on button "Move up" at bounding box center [288, 173] width 18 height 18
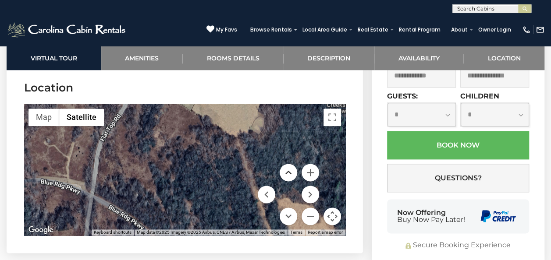
click at [292, 171] on button "Move up" at bounding box center [288, 173] width 18 height 18
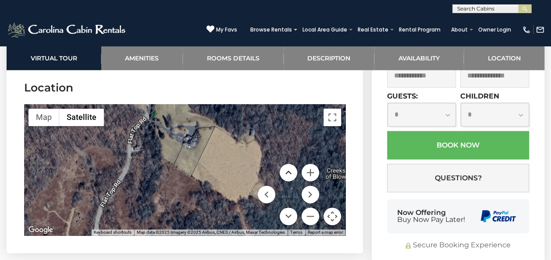
click at [292, 171] on button "Move up" at bounding box center [288, 173] width 18 height 18
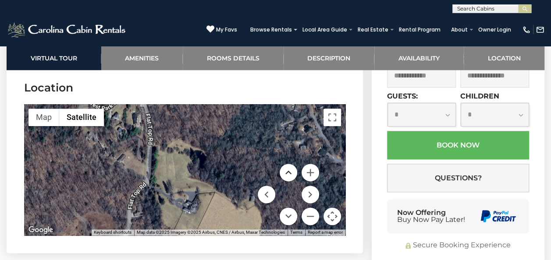
click at [290, 172] on button "Move up" at bounding box center [288, 173] width 18 height 18
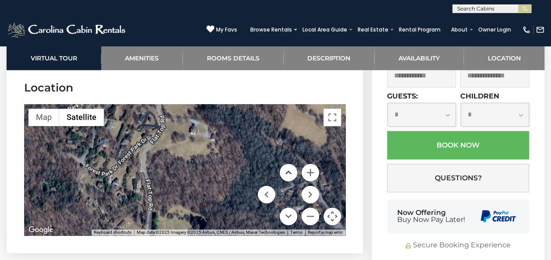
click at [290, 172] on button "Move up" at bounding box center [288, 173] width 18 height 18
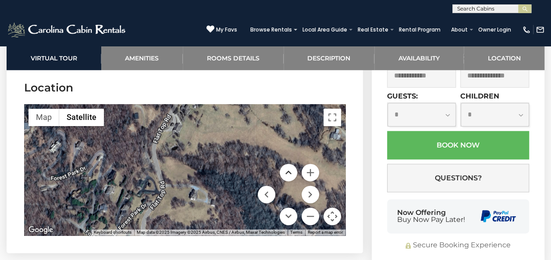
click at [290, 172] on button "Move up" at bounding box center [288, 173] width 18 height 18
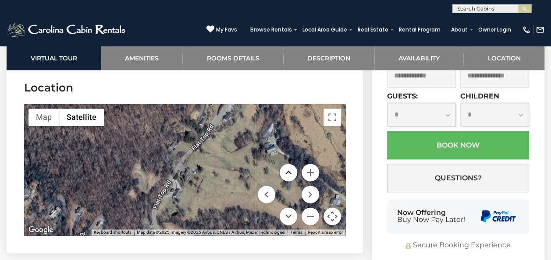
click at [290, 172] on button "Move up" at bounding box center [288, 173] width 18 height 18
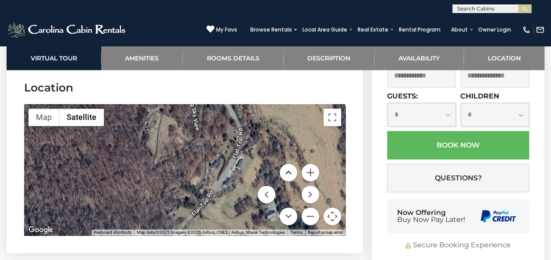
click at [290, 172] on button "Move up" at bounding box center [288, 173] width 18 height 18
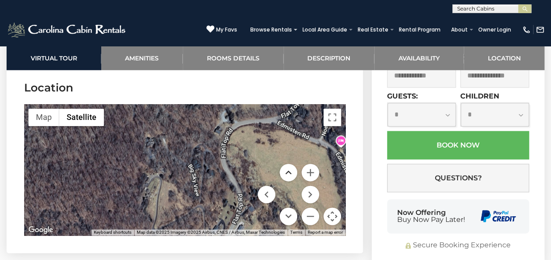
click at [290, 172] on button "Move up" at bounding box center [288, 173] width 18 height 18
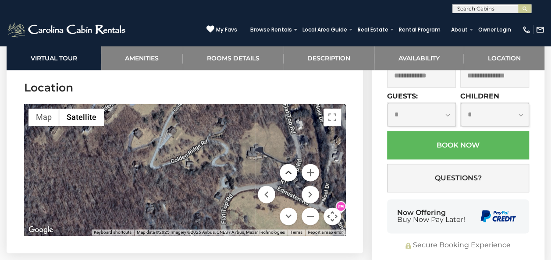
click at [290, 172] on button "Move up" at bounding box center [288, 173] width 18 height 18
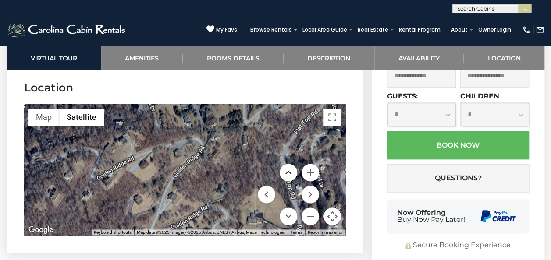
click at [290, 172] on button "Move up" at bounding box center [288, 173] width 18 height 18
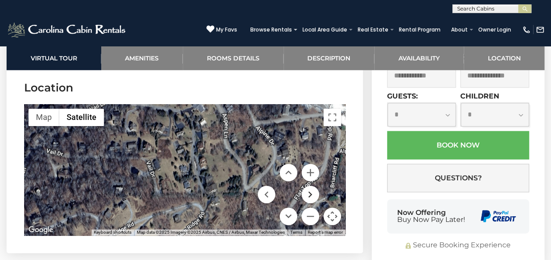
click at [311, 191] on button "Move right" at bounding box center [310, 195] width 18 height 18
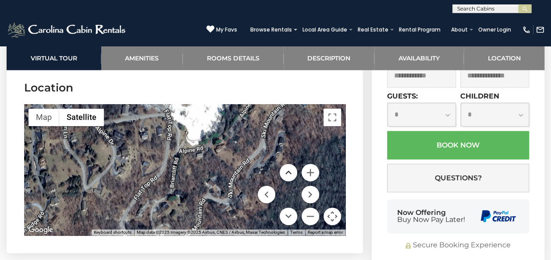
click at [288, 170] on button "Move up" at bounding box center [288, 173] width 18 height 18
